Goal: Task Accomplishment & Management: Use online tool/utility

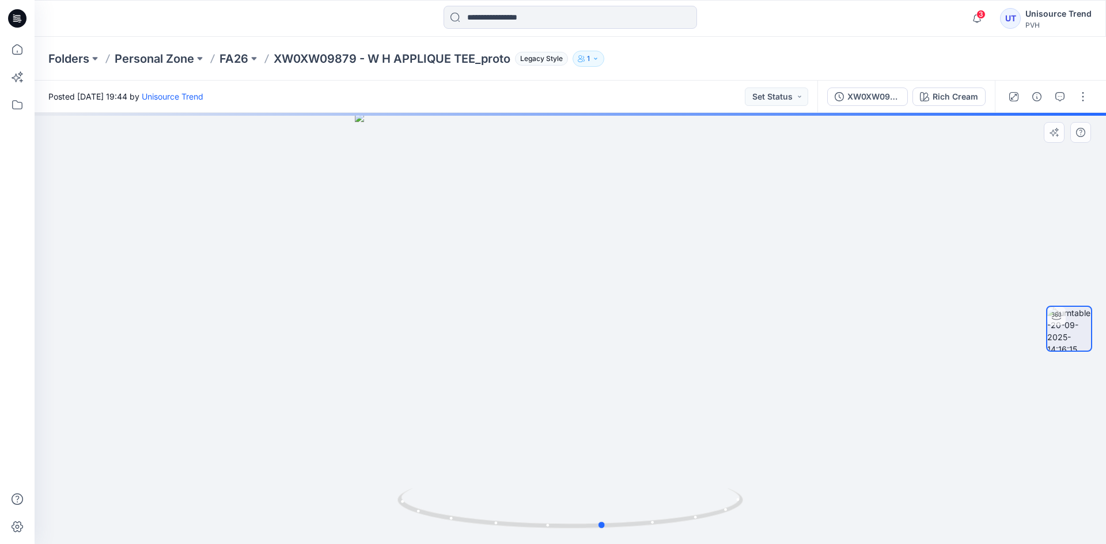
drag, startPoint x: 626, startPoint y: 331, endPoint x: 658, endPoint y: 340, distance: 34.1
click at [658, 340] on div at bounding box center [571, 329] width 1072 height 432
click at [1084, 104] on button "button" at bounding box center [1083, 97] width 18 height 18
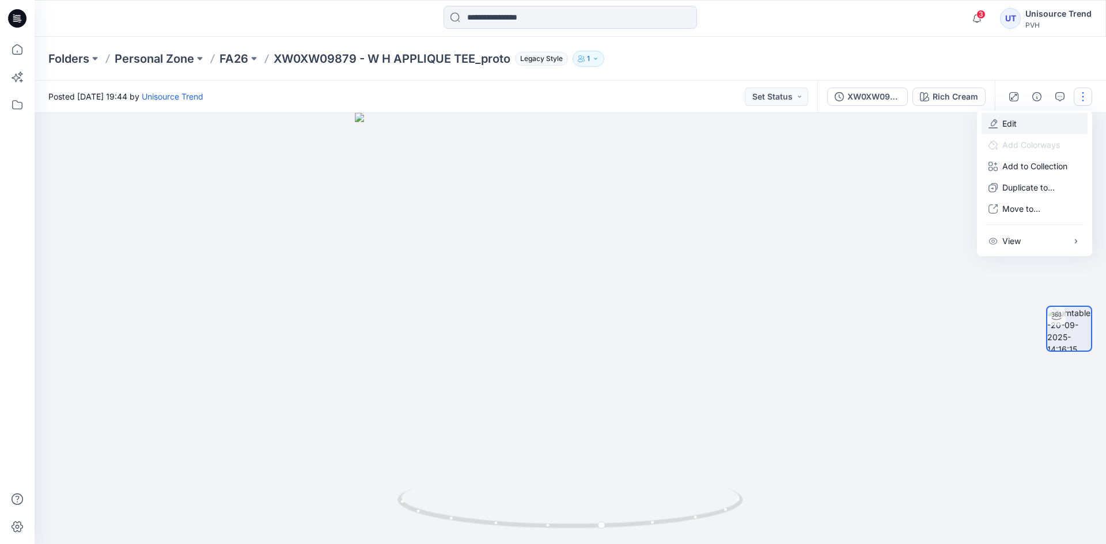
click at [1031, 125] on button "Edit" at bounding box center [1035, 123] width 106 height 21
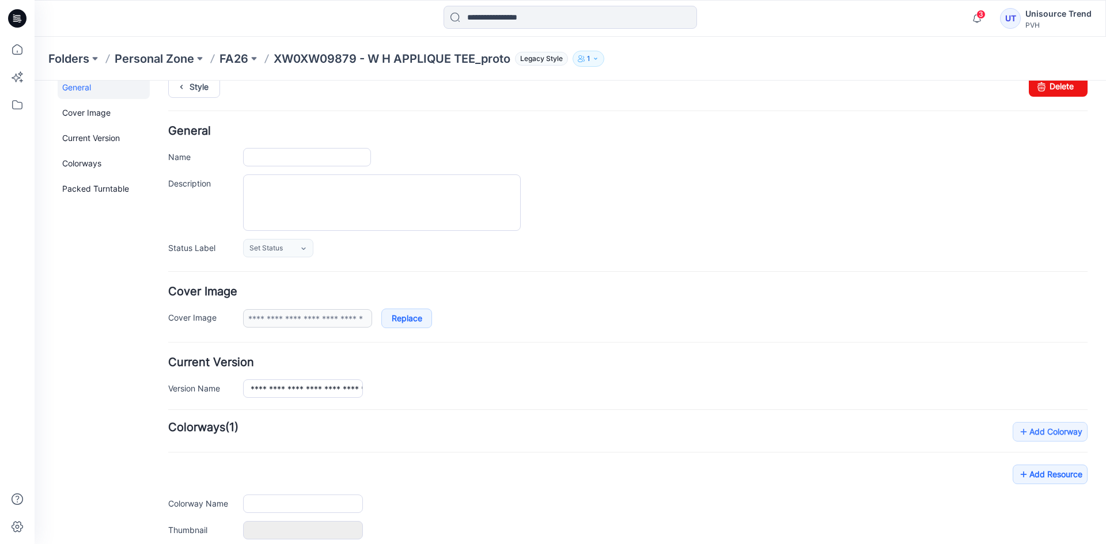
scroll to position [146, 0]
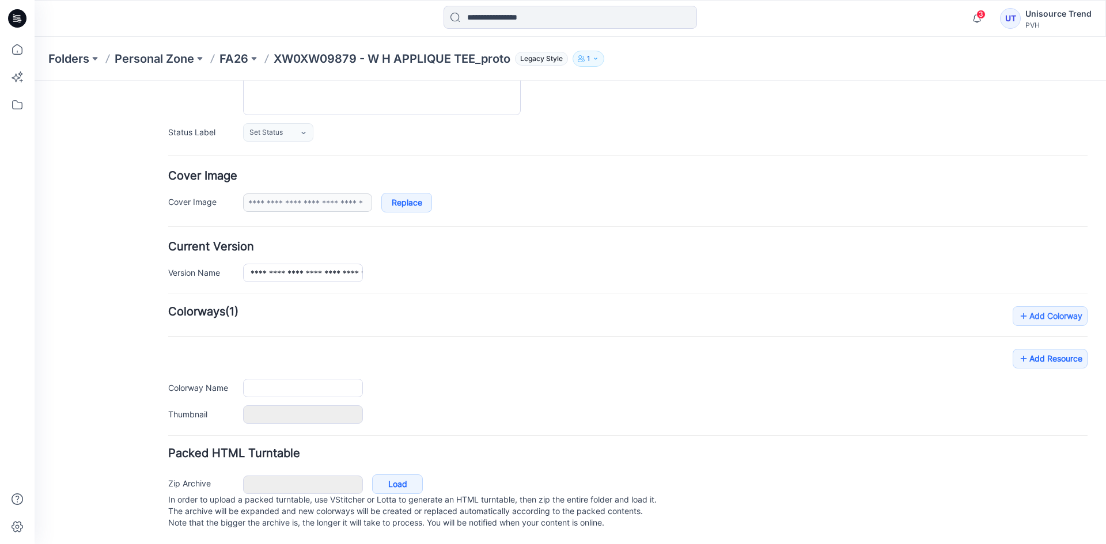
type input "**********"
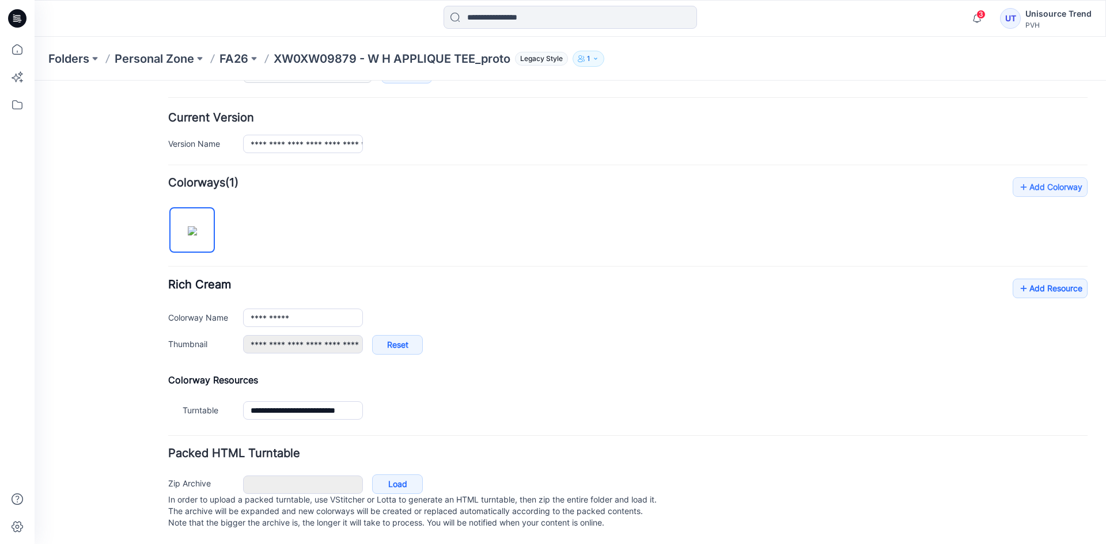
scroll to position [275, 0]
click at [1035, 283] on link "Add Resource" at bounding box center [1050, 289] width 75 height 20
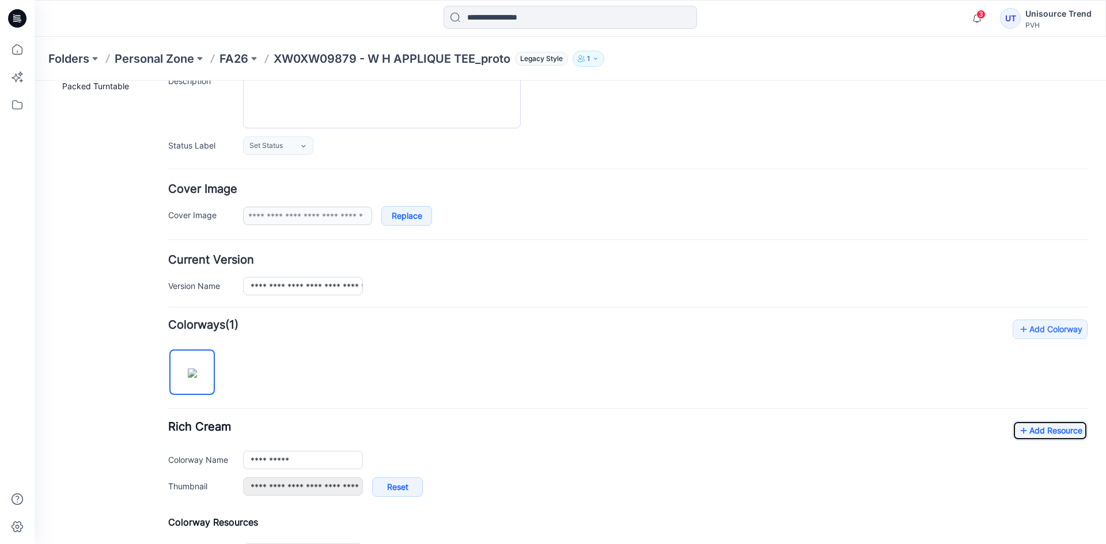
scroll to position [0, 0]
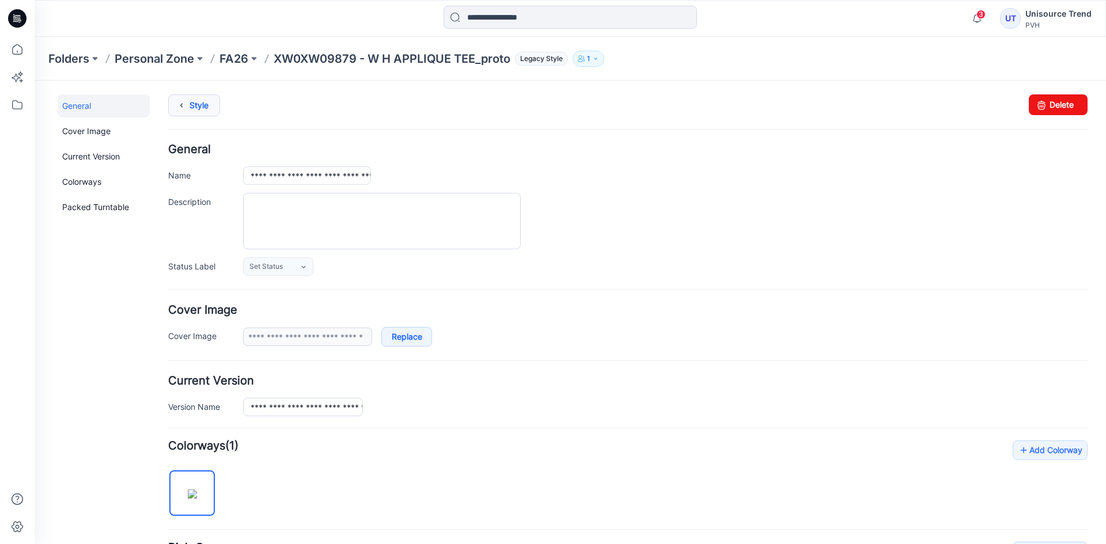
click at [199, 107] on link "Style" at bounding box center [194, 105] width 52 height 22
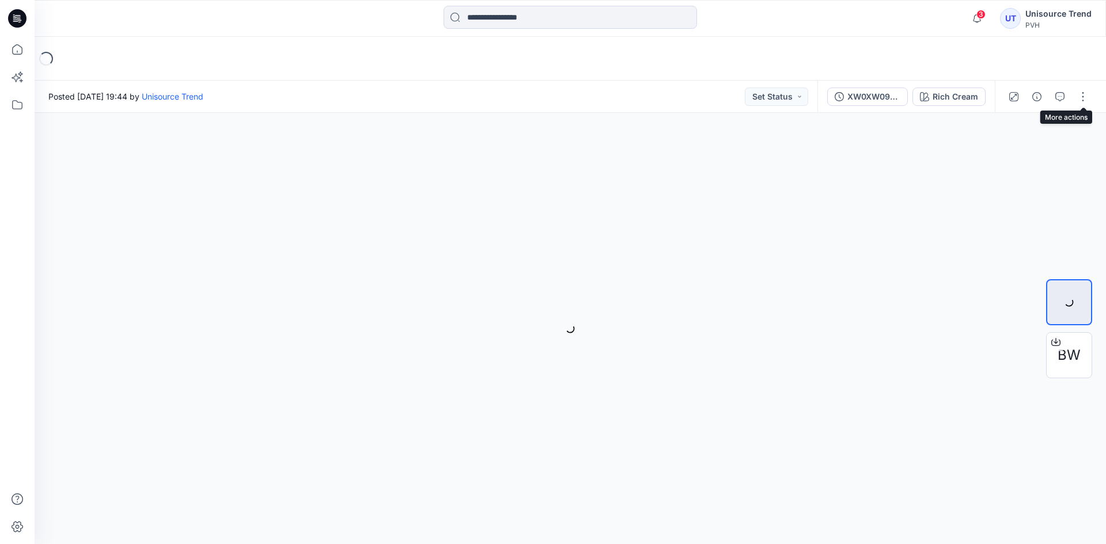
click at [1084, 95] on button "button" at bounding box center [1083, 97] width 18 height 18
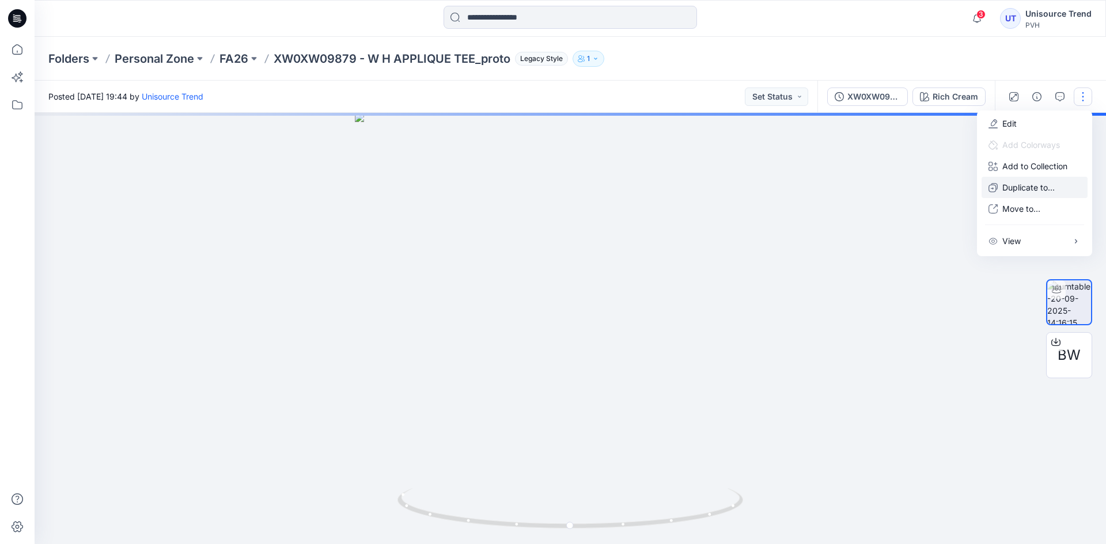
click at [1031, 195] on button "Duplicate to..." at bounding box center [1035, 187] width 106 height 21
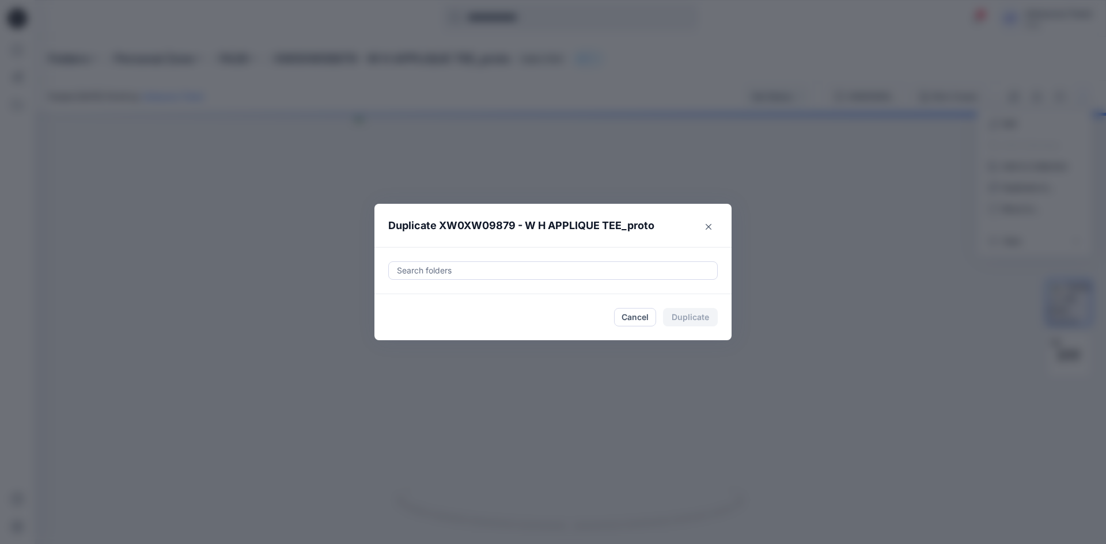
click at [563, 268] on div at bounding box center [553, 271] width 315 height 14
click at [407, 296] on div at bounding box center [405, 299] width 9 height 9
type input "********"
click at [380, 332] on footer "Cancel Duplicate" at bounding box center [552, 317] width 357 height 46
click at [705, 315] on button "Duplicate" at bounding box center [690, 317] width 55 height 18
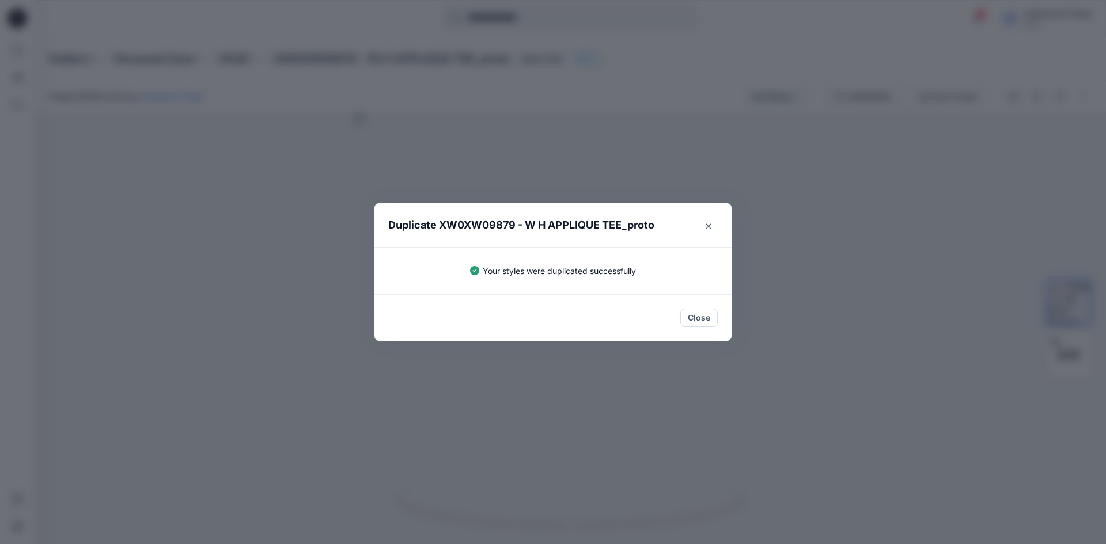
click at [705, 315] on button "Close" at bounding box center [698, 318] width 37 height 18
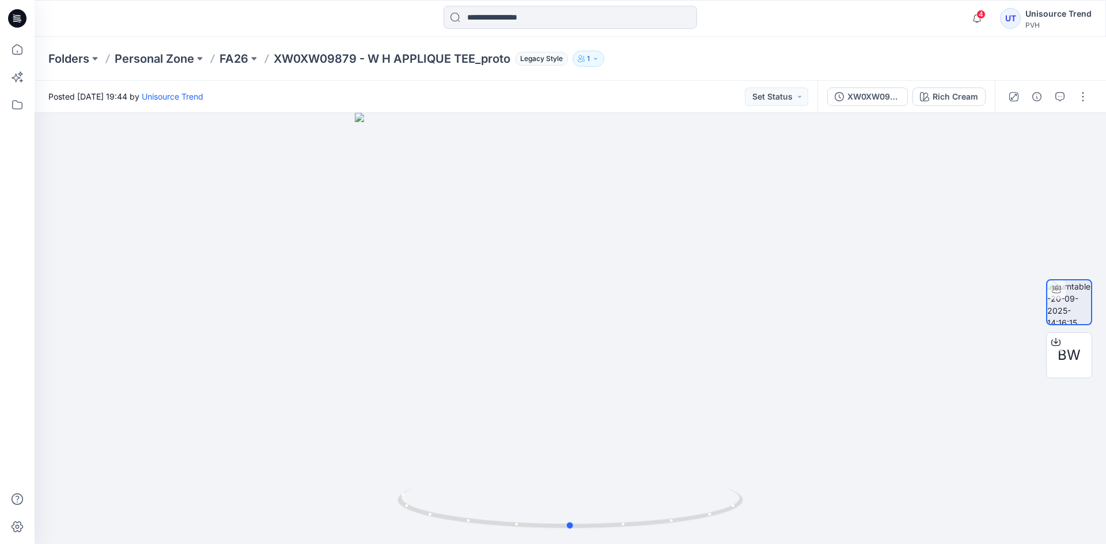
drag, startPoint x: 251, startPoint y: 234, endPoint x: 18, endPoint y: 30, distance: 309.8
click at [250, 234] on div at bounding box center [571, 329] width 1072 height 432
click at [29, 18] on div at bounding box center [17, 18] width 37 height 37
